Goal: Transaction & Acquisition: Book appointment/travel/reservation

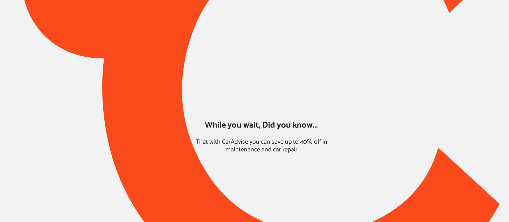
type input "*****"
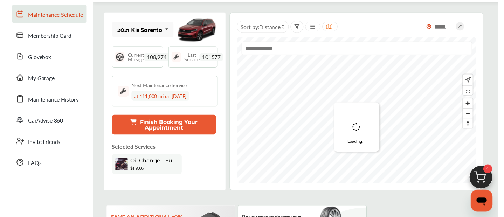
scroll to position [64, 0]
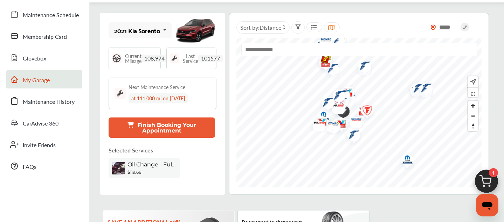
click at [34, 81] on span "My Garage" at bounding box center [36, 80] width 27 height 9
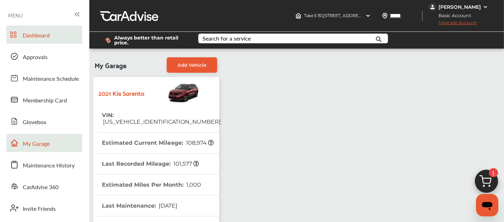
click at [41, 35] on span "Dashboard" at bounding box center [36, 35] width 27 height 9
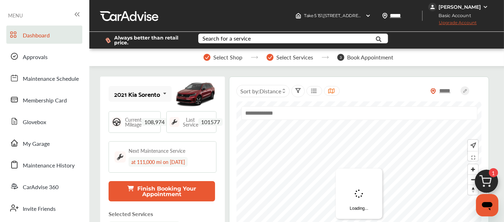
scroll to position [108, 0]
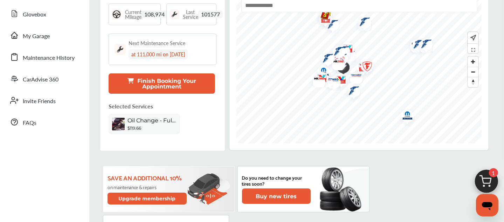
click at [175, 82] on button "Finish Booking Your Appointment" at bounding box center [162, 84] width 107 height 20
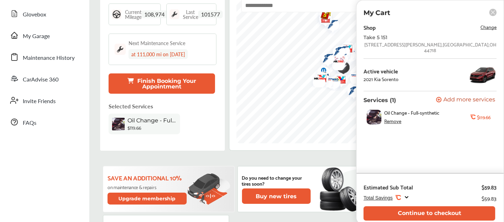
scroll to position [116, 0]
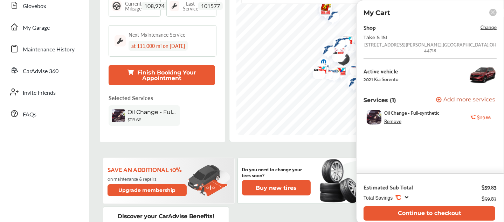
click at [487, 26] on span "Change" at bounding box center [489, 27] width 16 height 8
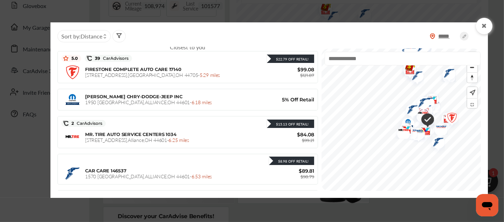
scroll to position [0, 0]
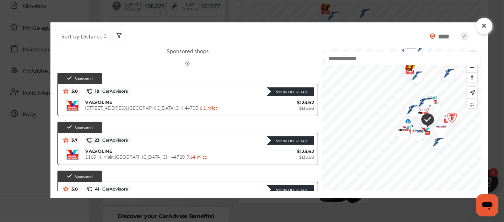
click at [325, 58] on input "text" at bounding box center [403, 59] width 156 height 14
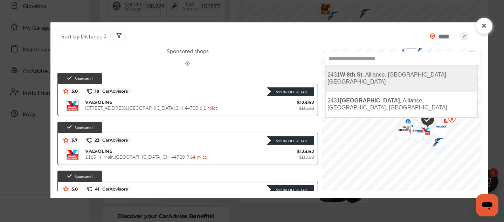
click at [328, 74] on span "2431 W 8th St , Alliance, NE, USA" at bounding box center [388, 78] width 121 height 13
type input "**********"
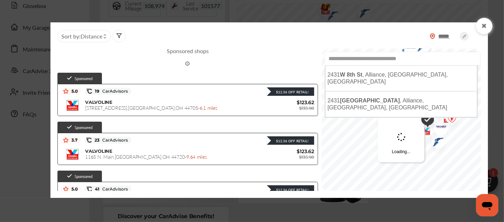
click at [325, 59] on input "**********" at bounding box center [403, 59] width 156 height 14
click at [325, 60] on input "**********" at bounding box center [403, 59] width 156 height 14
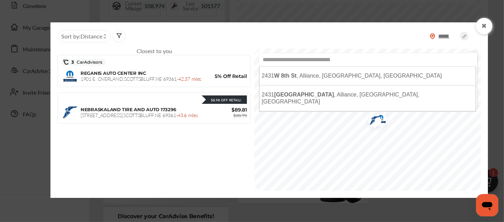
click at [322, 60] on input "**********" at bounding box center [368, 60] width 219 height 14
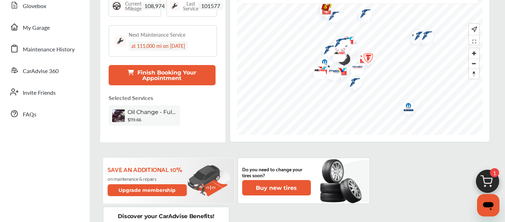
click at [483, 181] on img at bounding box center [488, 184] width 34 height 34
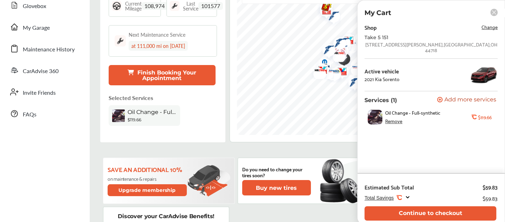
click at [490, 30] on span "Change" at bounding box center [489, 27] width 16 height 8
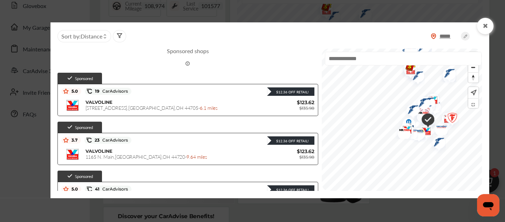
click at [334, 60] on input "text" at bounding box center [403, 59] width 157 height 14
click at [373, 55] on input "text" at bounding box center [403, 59] width 157 height 14
paste input "**********"
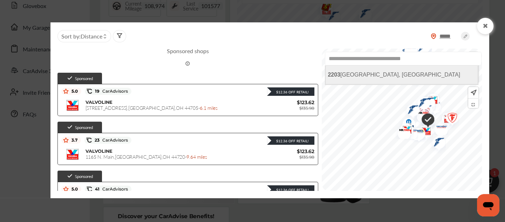
click at [356, 76] on span "[STREET_ADDRESS]" at bounding box center [394, 75] width 132 height 6
type input "**********"
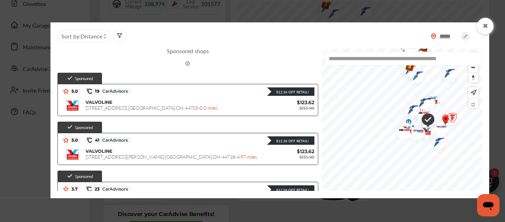
scroll to position [118, 0]
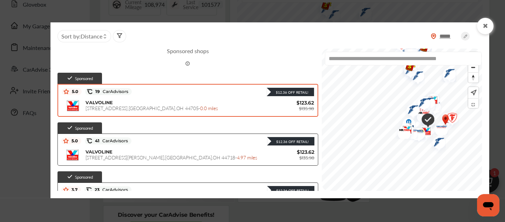
click at [185, 99] on div "VALVOLINE [STREET_ADDRESS] - 0.0 miles $123.62 $135.98" at bounding box center [188, 106] width 252 height 18
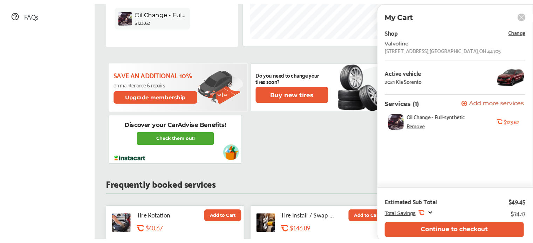
scroll to position [218, 0]
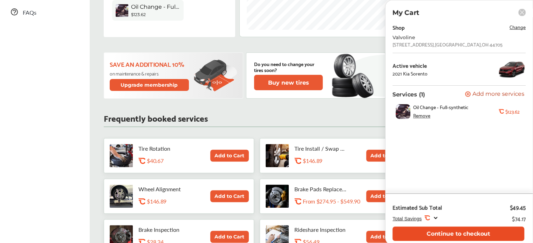
click at [453, 222] on button "Continue to checkout" at bounding box center [458, 234] width 132 height 14
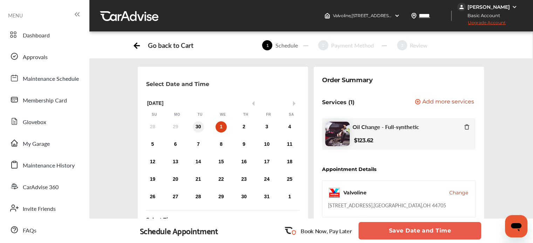
click at [197, 126] on div "30" at bounding box center [198, 127] width 11 height 11
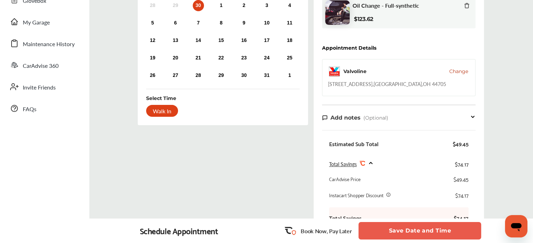
scroll to position [122, 0]
click at [166, 112] on div "Walk In" at bounding box center [162, 111] width 32 height 12
click at [158, 107] on div "Walk In" at bounding box center [162, 111] width 32 height 12
click at [413, 222] on button "Save Date and Time" at bounding box center [419, 231] width 123 height 18
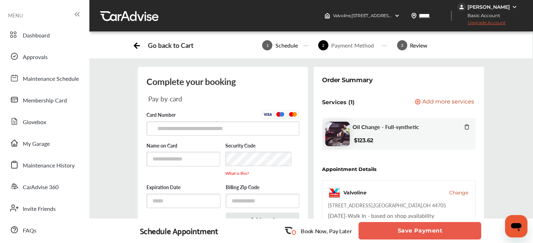
click at [421, 208] on div "Valvoline Change [STREET_ADDRESS] [DATE] - Walk In - based on shop availability" at bounding box center [398, 203] width 153 height 45
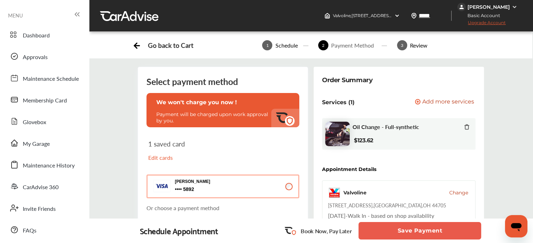
click at [420, 222] on button "Save Payment" at bounding box center [419, 231] width 123 height 18
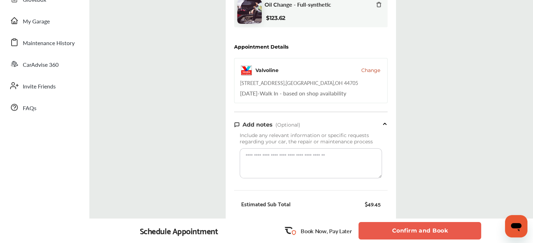
scroll to position [122, 0]
click at [389, 222] on button "Confirm and Book" at bounding box center [419, 231] width 123 height 18
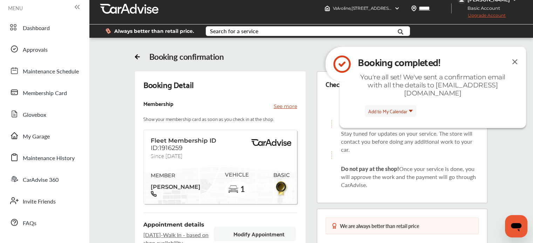
scroll to position [122, 0]
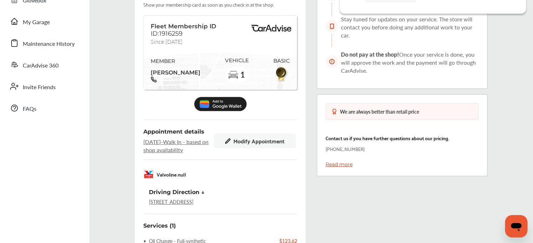
click at [22, 151] on ul "Dashboard Approvals Maintenance Schedule Membership Card Glovebox My Garage Mai…" at bounding box center [45, 140] width 82 height 480
